Goal: Transaction & Acquisition: Subscribe to service/newsletter

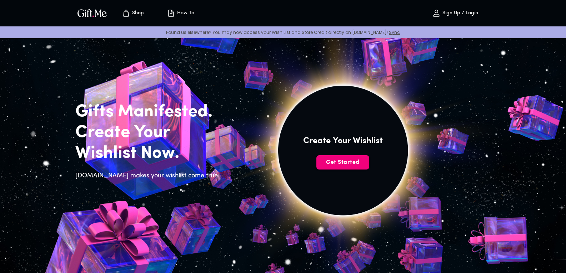
click at [341, 161] on span "Get Started" at bounding box center [342, 163] width 53 height 8
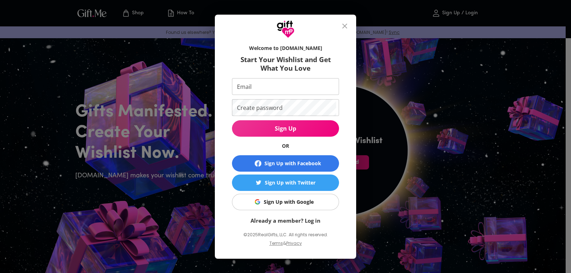
click at [306, 160] on div "Sign Up with Facebook" at bounding box center [293, 164] width 57 height 8
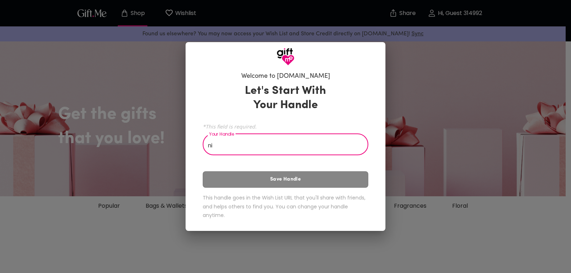
type input "n"
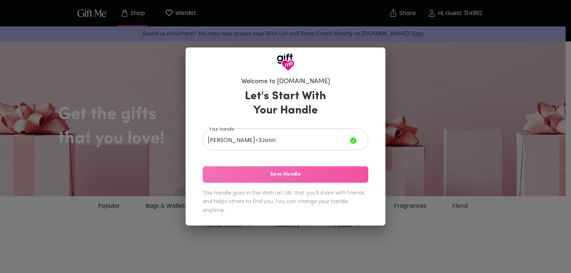
click at [303, 175] on span "Save Handle" at bounding box center [286, 175] width 166 height 8
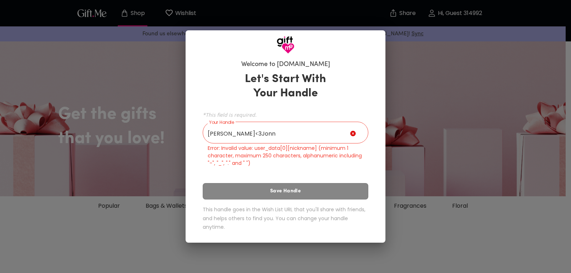
click at [266, 131] on input "Nikki<3Jonn" at bounding box center [277, 134] width 148 height 20
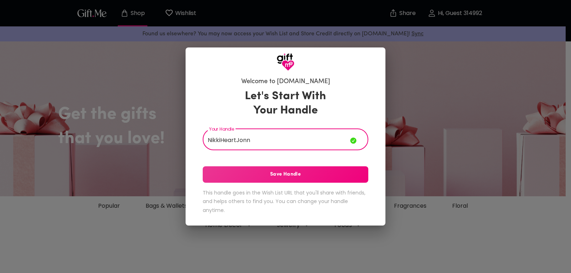
type input "NikkiHeartJonn"
click at [277, 173] on span "Save Handle" at bounding box center [286, 175] width 166 height 8
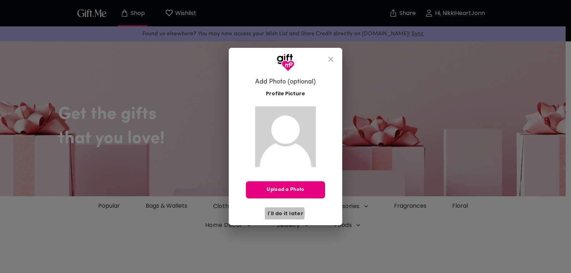
click at [281, 213] on span "I'll do it later" at bounding box center [286, 214] width 36 height 8
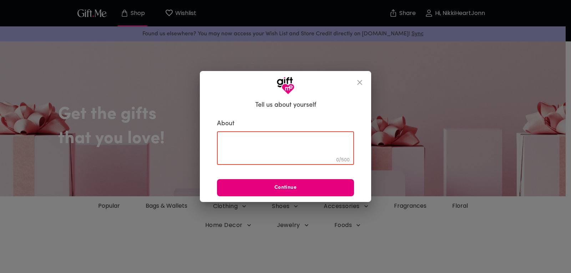
click at [308, 154] on textarea at bounding box center [285, 148] width 127 height 20
type textarea "I"
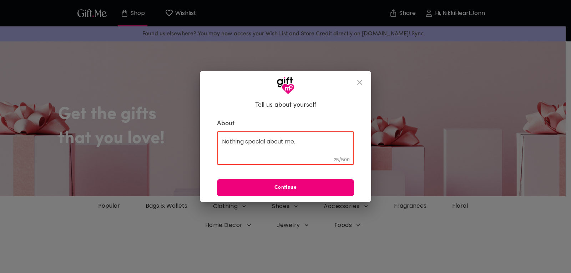
type textarea "Nothing special about me."
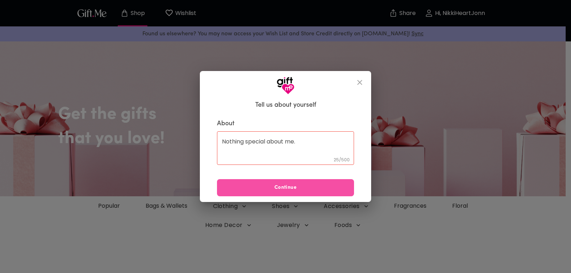
click at [334, 185] on span "Continue" at bounding box center [285, 188] width 137 height 8
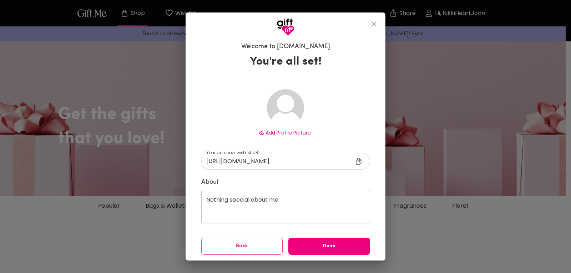
click at [313, 243] on span "Done" at bounding box center [330, 247] width 82 height 8
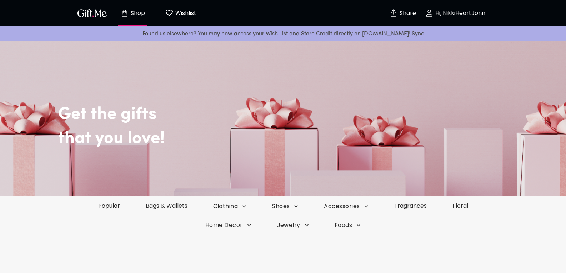
click at [473, 15] on p "Hi, NikkiHeartJonn" at bounding box center [460, 13] width 52 height 6
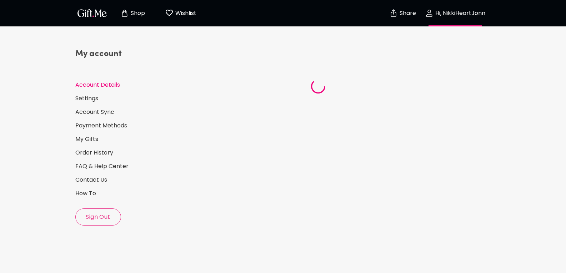
select select "US"
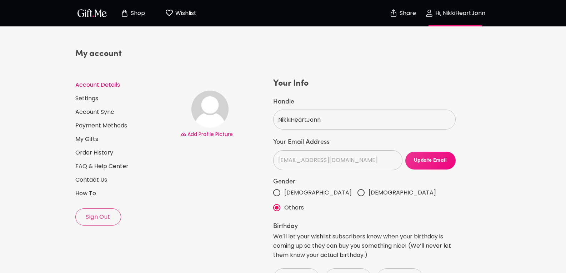
click at [136, 16] on p "Shop" at bounding box center [137, 13] width 16 height 6
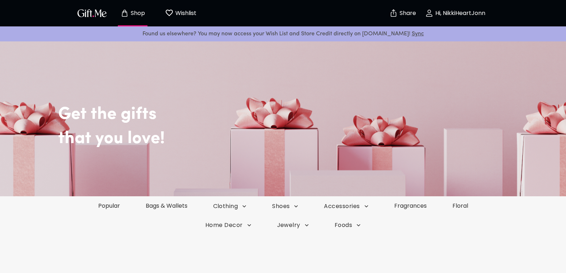
click at [99, 13] on img "button" at bounding box center [92, 13] width 32 height 10
click at [115, 205] on link "Popular" at bounding box center [109, 206] width 49 height 8
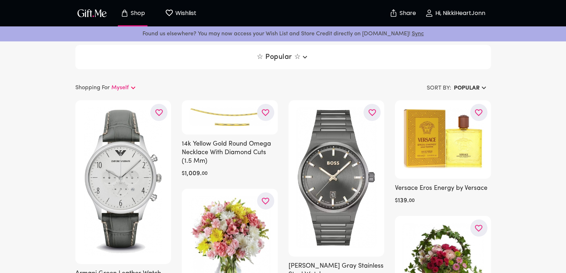
click at [177, 55] on div "☆ Popular ☆" at bounding box center [283, 57] width 416 height 24
click at [303, 61] on icon "button" at bounding box center [305, 57] width 9 height 9
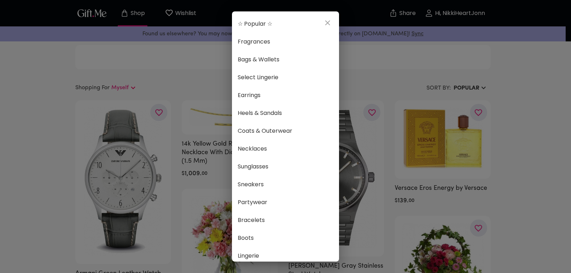
click at [481, 46] on div "☆ Popular ☆ Fragrances Bags & Wallets Select Lingerie Earrings Heels & Sandals …" at bounding box center [285, 136] width 571 height 273
